Goal: Task Accomplishment & Management: Use online tool/utility

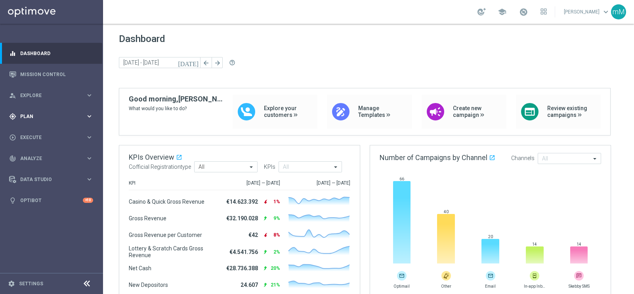
click at [34, 110] on div "gps_fixed Plan keyboard_arrow_right" at bounding box center [51, 116] width 102 height 21
click at [42, 129] on link "Target Groups" at bounding box center [52, 132] width 62 height 6
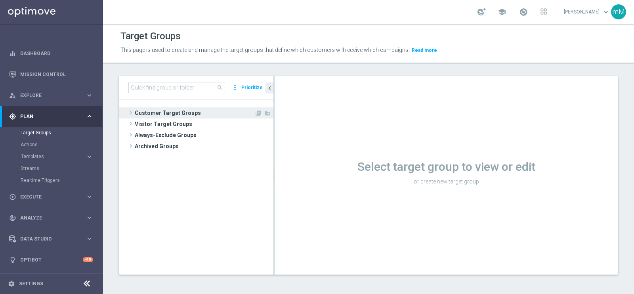
click at [169, 112] on span "Customer Target Groups" at bounding box center [195, 112] width 120 height 11
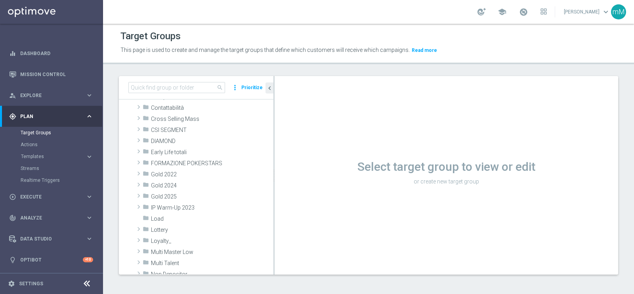
scroll to position [99, 0]
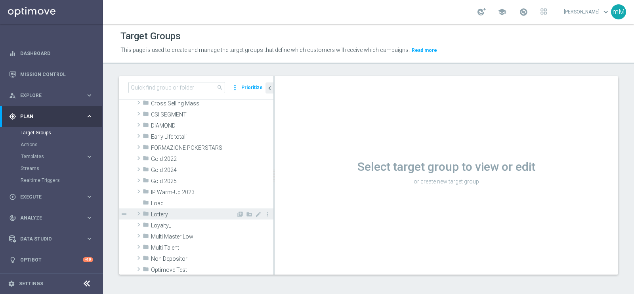
click at [174, 216] on span "Lottery" at bounding box center [193, 214] width 85 height 7
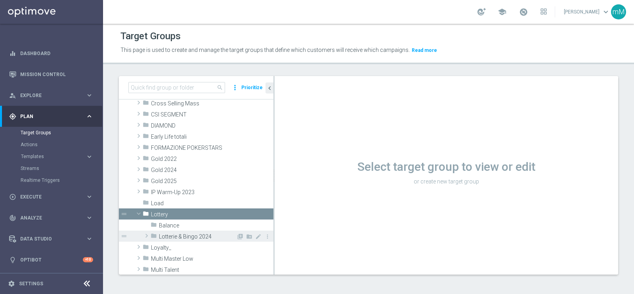
click at [189, 236] on span "Lotterie & Bingo 2024" at bounding box center [197, 236] width 77 height 7
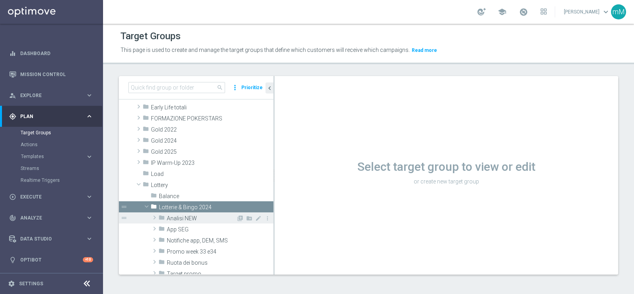
scroll to position [148, 0]
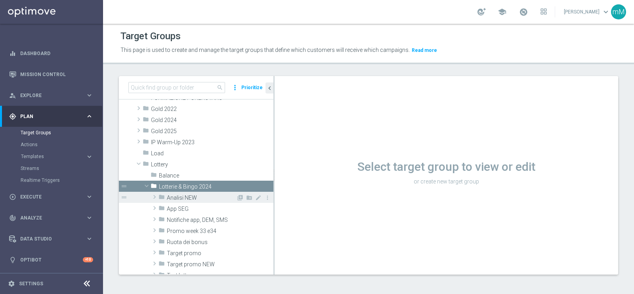
click at [194, 196] on span "Analisi NEW" at bounding box center [201, 197] width 69 height 7
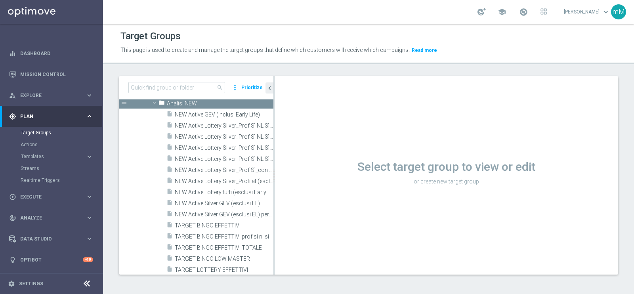
scroll to position [247, 0]
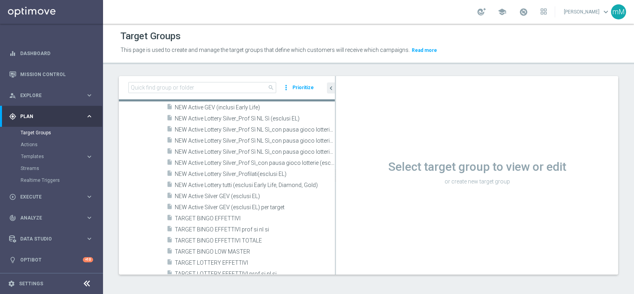
drag, startPoint x: 273, startPoint y: 172, endPoint x: 371, endPoint y: 168, distance: 97.9
click at [371, 168] on as-split "search more_vert Prioritize Customer Target Groups library_add create_new_folder" at bounding box center [368, 175] width 499 height 198
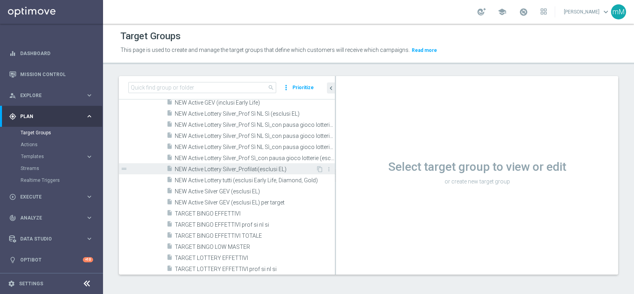
scroll to position [297, 0]
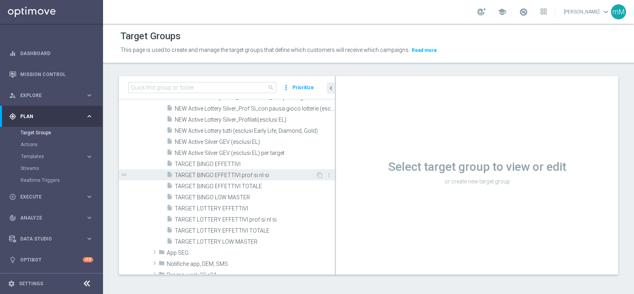
click at [218, 174] on span "TARGET BINGO EFFETTIVI prof si nl si" at bounding box center [245, 175] width 141 height 7
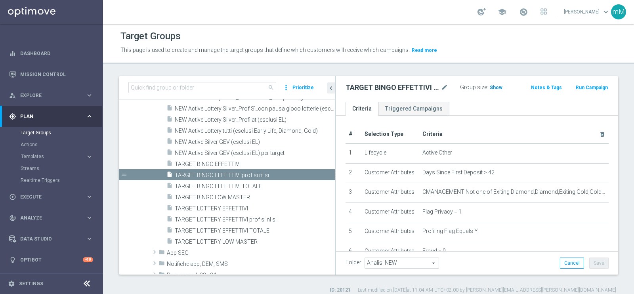
click at [489, 89] on span "Show" at bounding box center [495, 88] width 13 height 6
click at [490, 85] on span "985" at bounding box center [495, 89] width 10 height 8
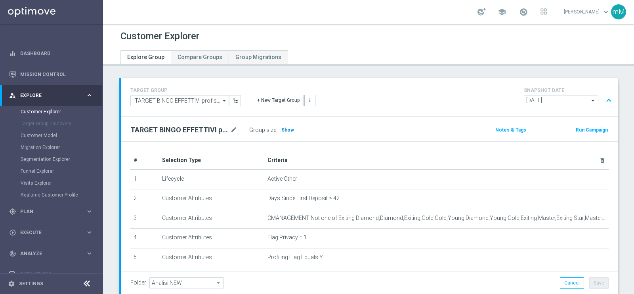
click at [285, 127] on span "Show" at bounding box center [287, 130] width 13 height 6
click at [202, 130] on h2 "TARGET BINGO EFFETTIVI prof si nl si" at bounding box center [179, 130] width 98 height 10
copy div "TARGET BINGO EFFETTIVI prof si nl si"
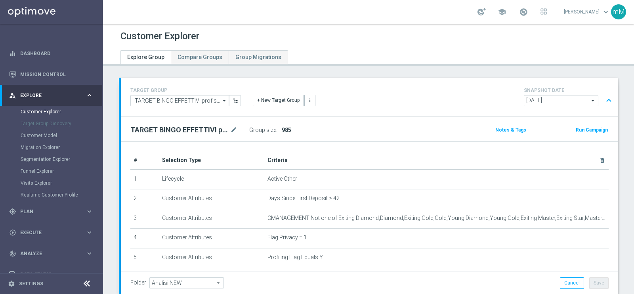
click at [549, 99] on span "2025-08-24" at bounding box center [561, 100] width 74 height 10
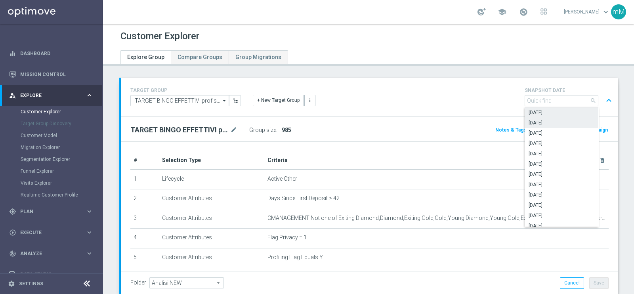
click at [552, 125] on span "2025-08-23" at bounding box center [561, 123] width 66 height 6
type input "2025-08-23"
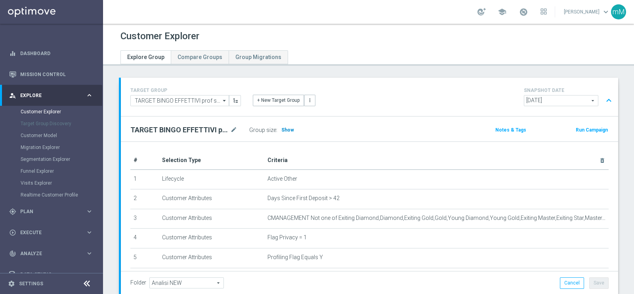
click at [284, 129] on span "Show" at bounding box center [287, 130] width 13 height 6
click at [286, 128] on span "Show" at bounding box center [287, 130] width 13 height 6
click at [519, 12] on span at bounding box center [523, 12] width 9 height 9
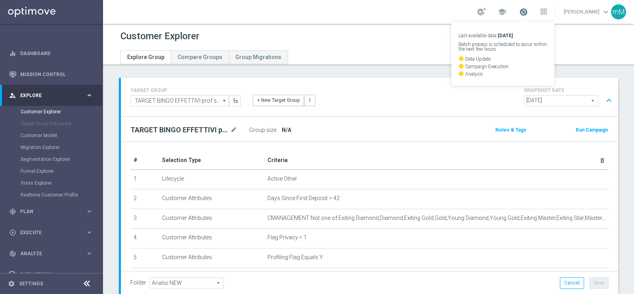
click at [519, 12] on span at bounding box center [523, 12] width 9 height 9
